Goal: Leave review/rating

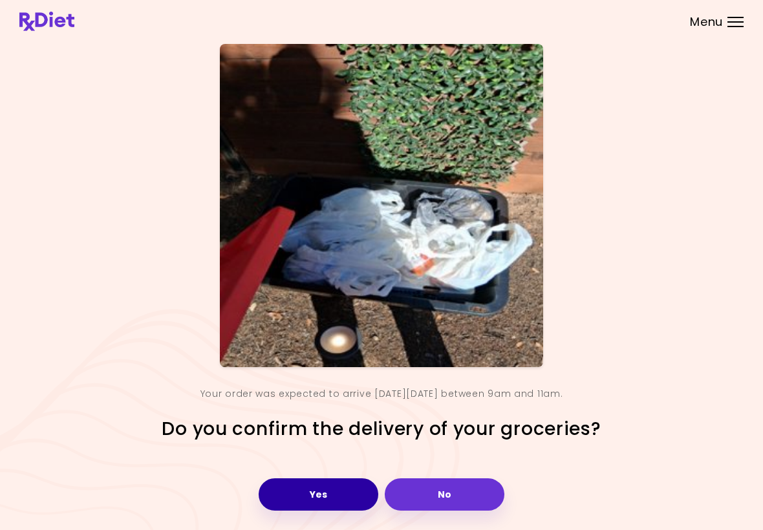
click at [339, 494] on button "Yes" at bounding box center [319, 494] width 120 height 32
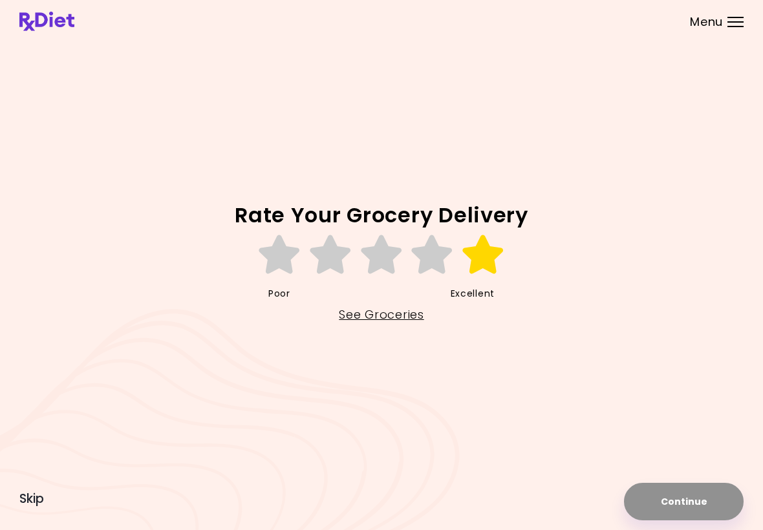
click at [478, 256] on icon at bounding box center [483, 254] width 45 height 39
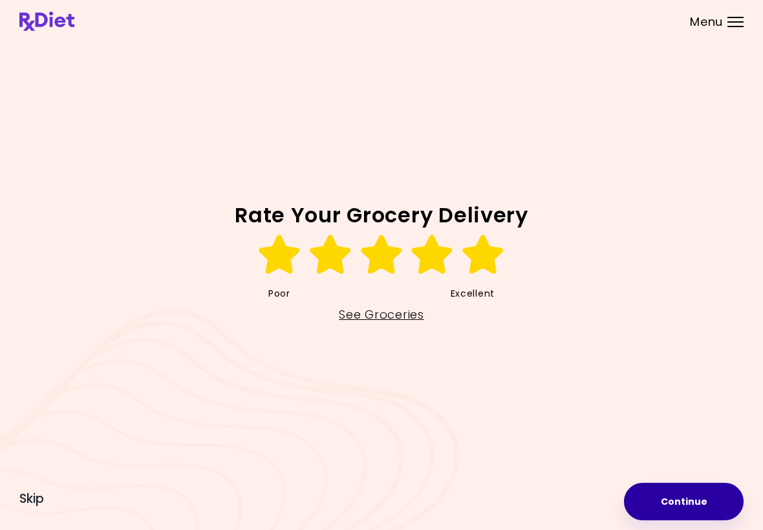
click at [696, 507] on button "Continue" at bounding box center [684, 501] width 120 height 37
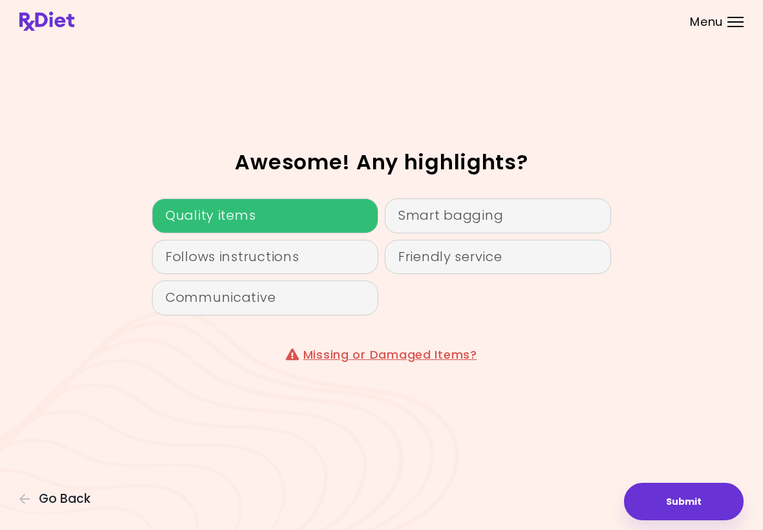
click at [319, 220] on div "Quality items" at bounding box center [265, 215] width 226 height 35
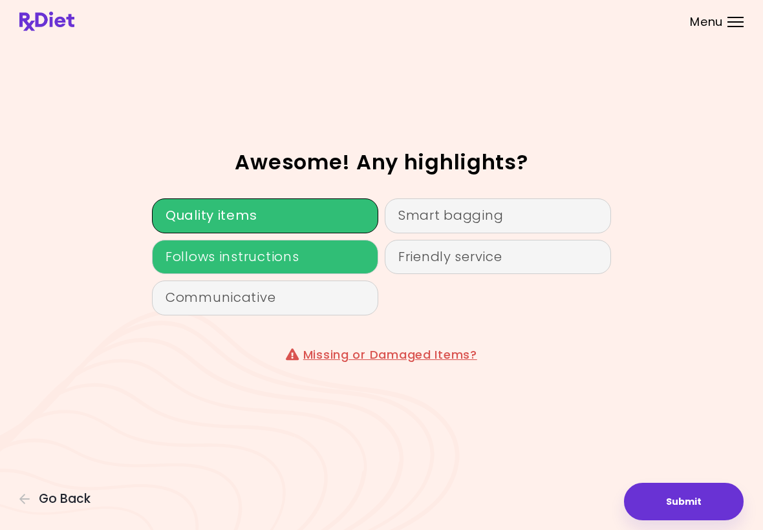
click at [343, 267] on div "Follows instructions" at bounding box center [265, 257] width 226 height 35
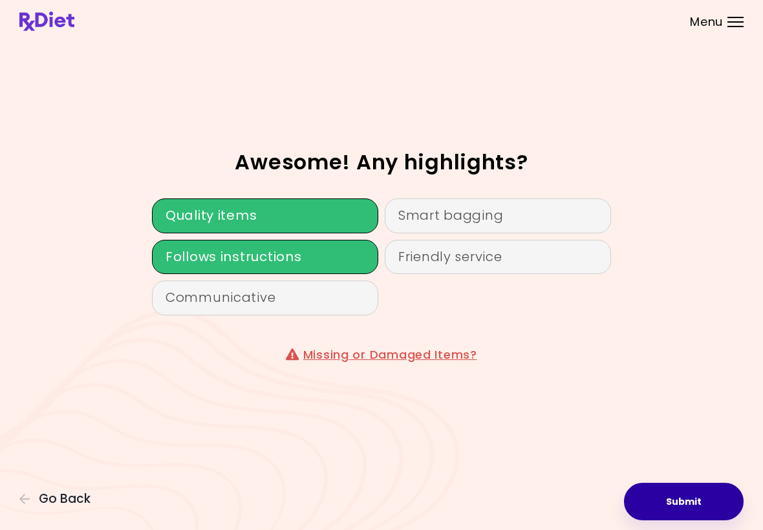
click at [705, 505] on button "Submit" at bounding box center [684, 501] width 120 height 37
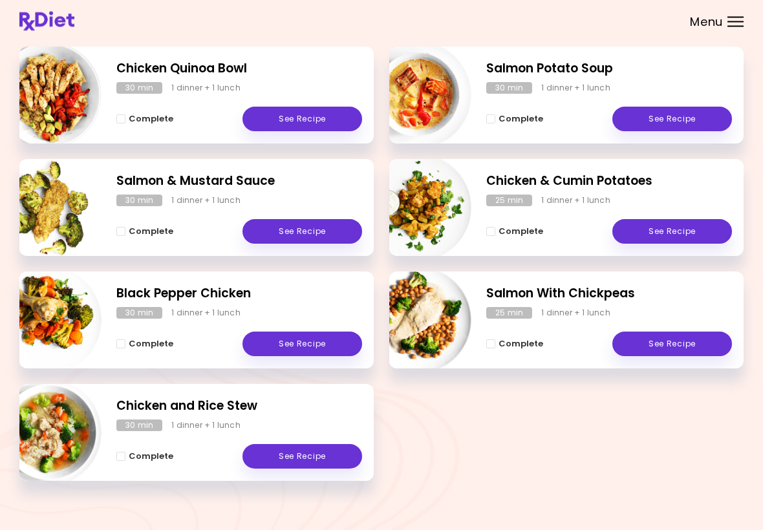
scroll to position [200, 0]
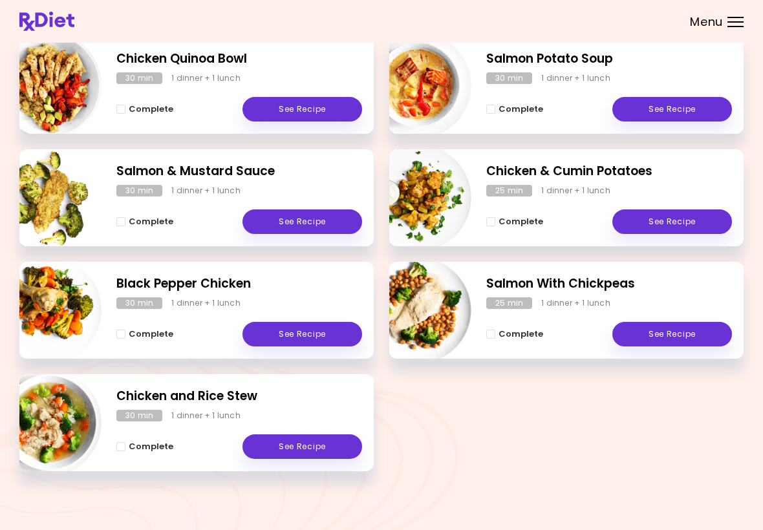
click at [291, 334] on link "See Recipe" at bounding box center [302, 334] width 120 height 25
